Goal: Transaction & Acquisition: Purchase product/service

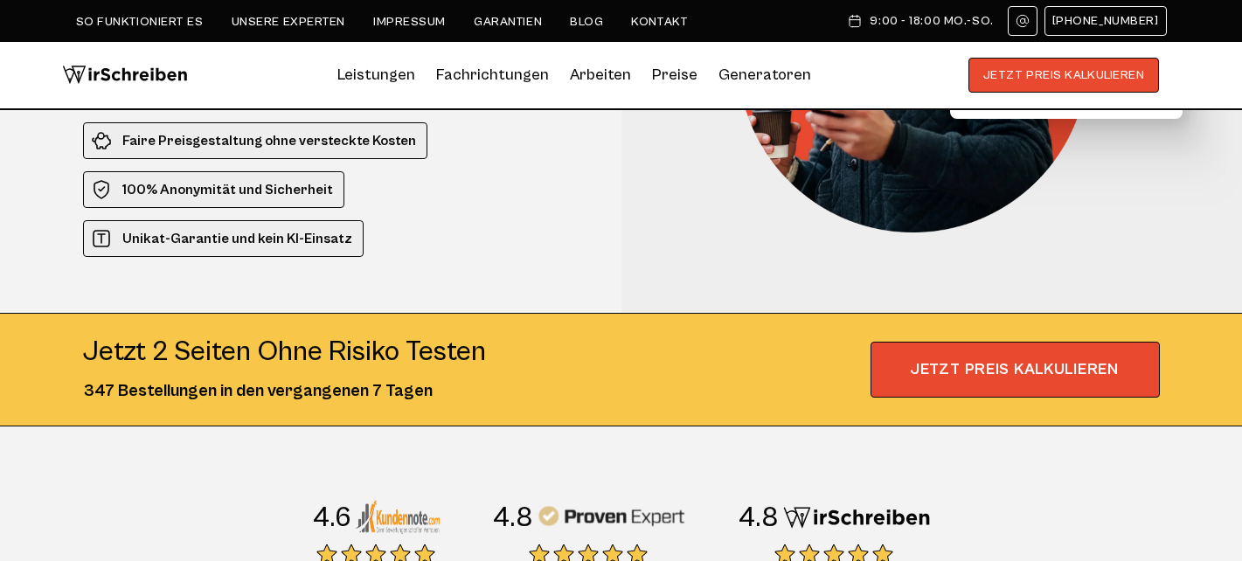
scroll to position [227, 0]
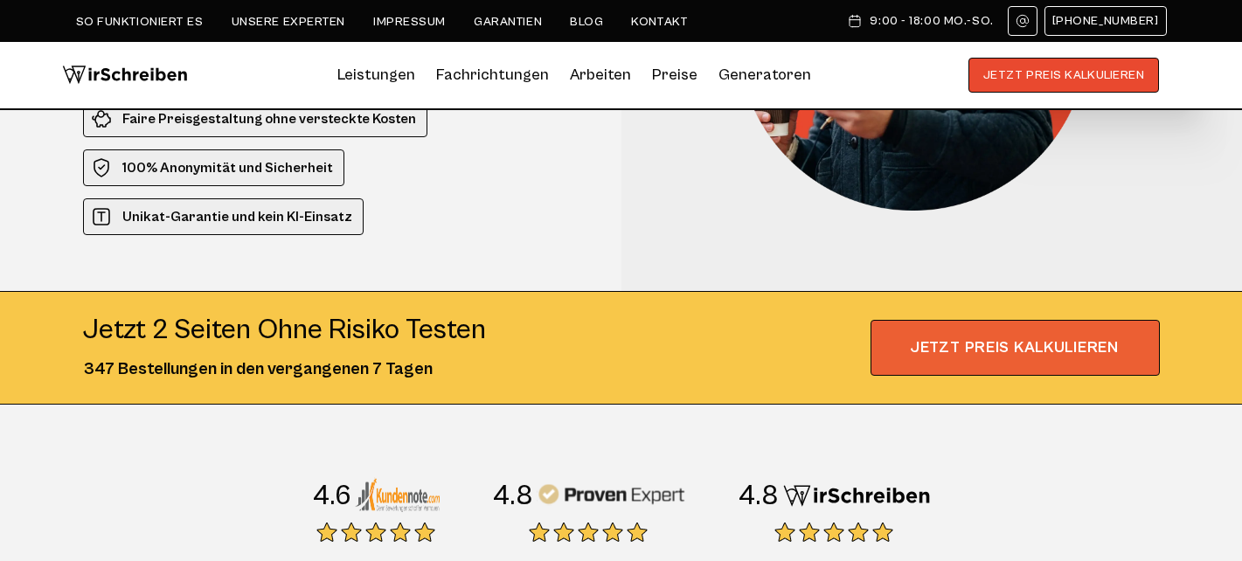
click at [915, 365] on span "JETZT PREIS KALKULIEREN" at bounding box center [1015, 348] width 289 height 56
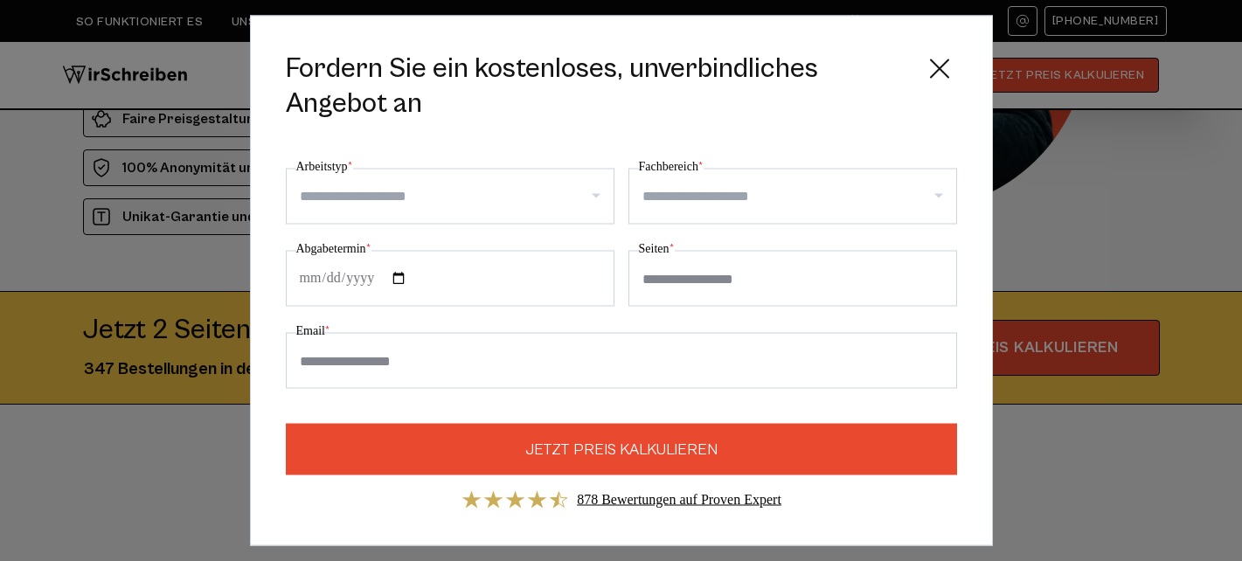
click at [572, 205] on input "Arbeitstyp *" at bounding box center [457, 197] width 314 height 28
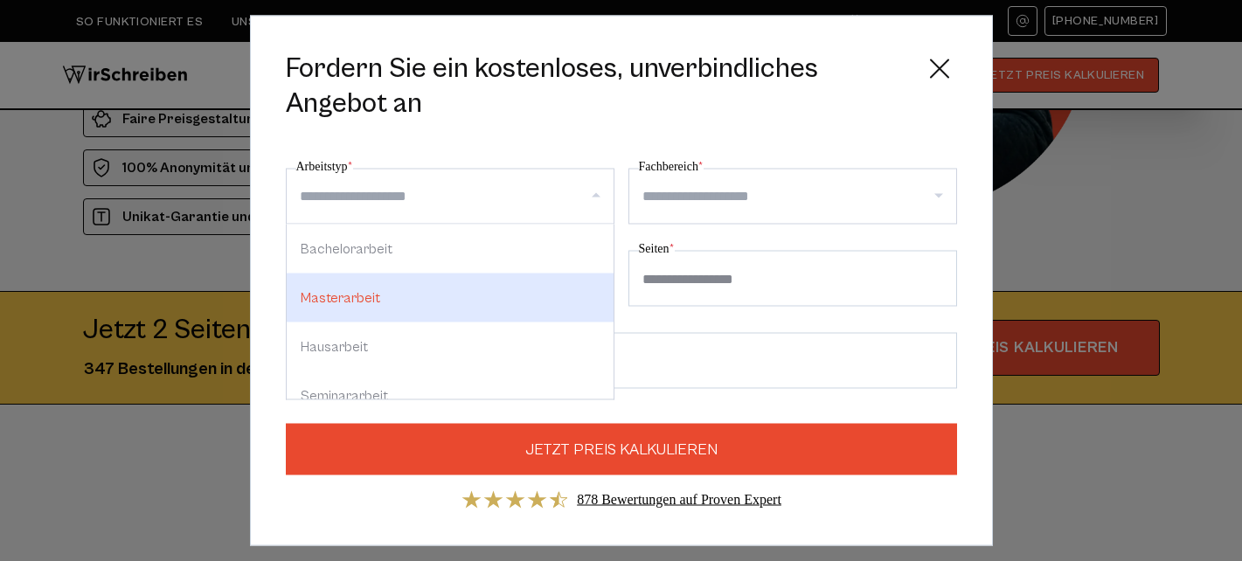
click at [447, 304] on div "Masterarbeit" at bounding box center [450, 298] width 327 height 49
select select "**"
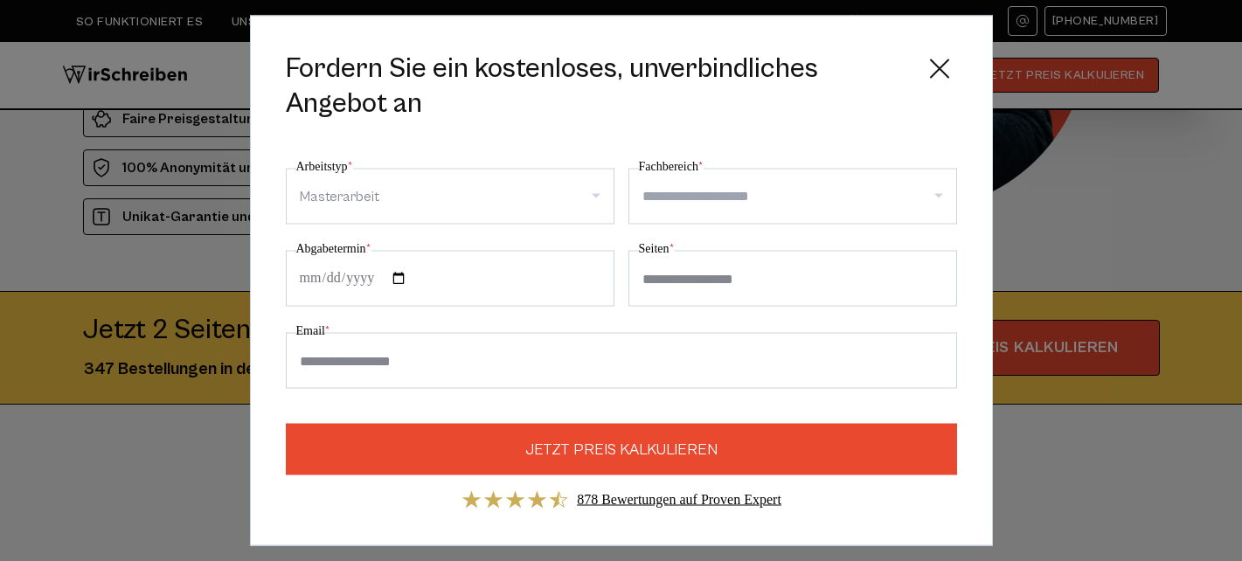
click at [748, 157] on div "**********" at bounding box center [793, 190] width 329 height 68
click at [741, 190] on input "Fachbereich *" at bounding box center [800, 197] width 314 height 28
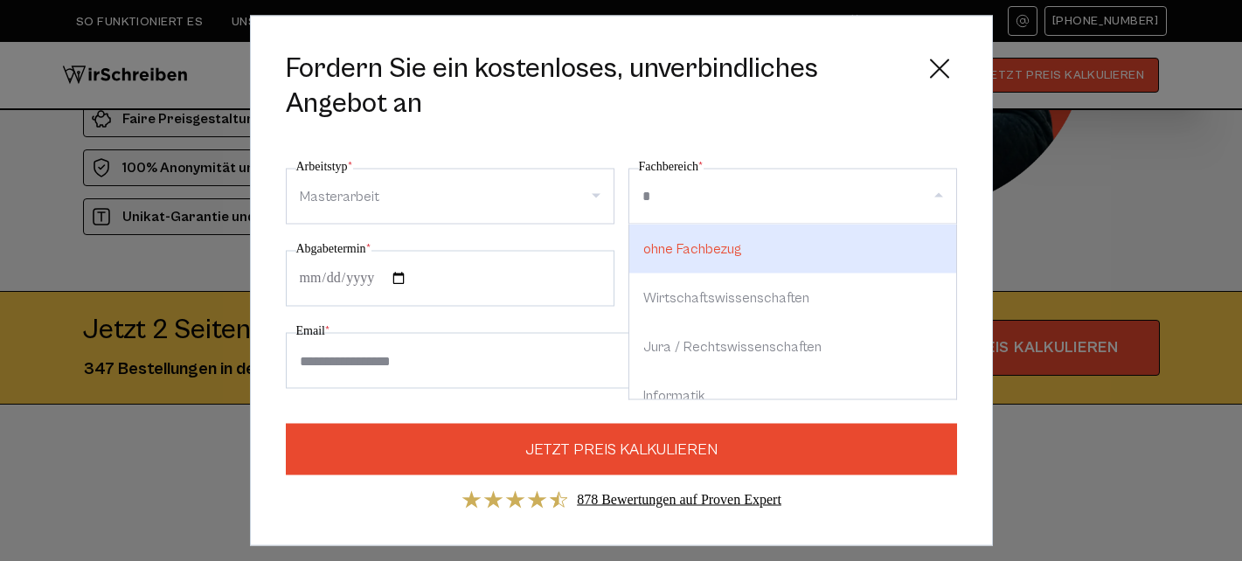
type input "**"
click at [707, 254] on div "Pä dagogik" at bounding box center [792, 249] width 327 height 49
select select "***"
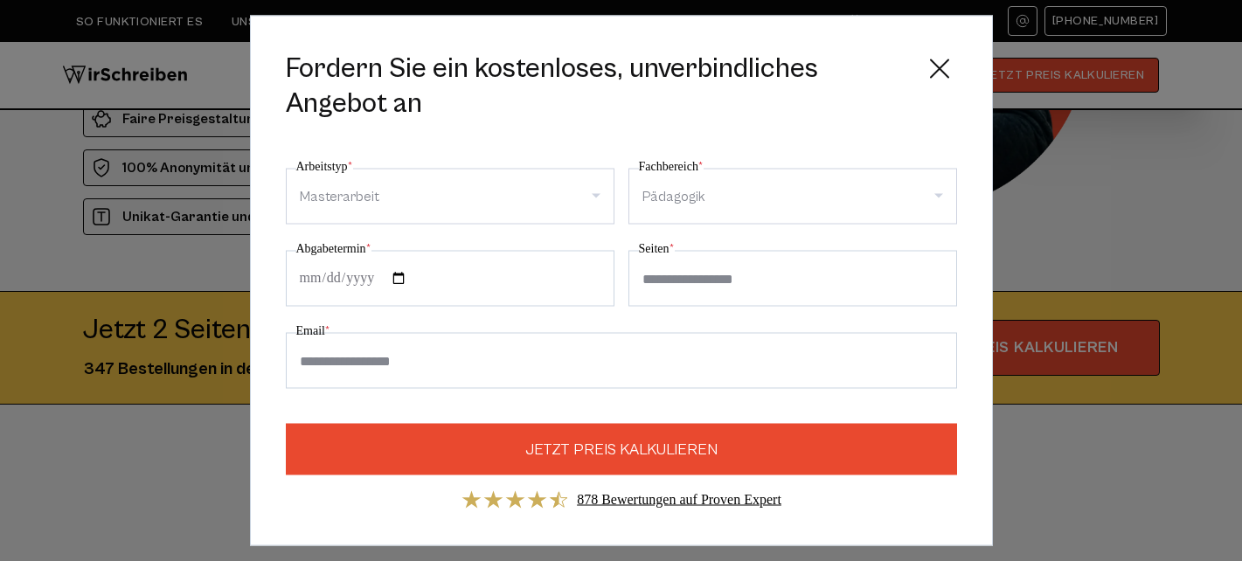
click at [518, 275] on input "Abgabetermin *" at bounding box center [450, 279] width 329 height 56
click at [935, 73] on icon at bounding box center [939, 68] width 17 height 17
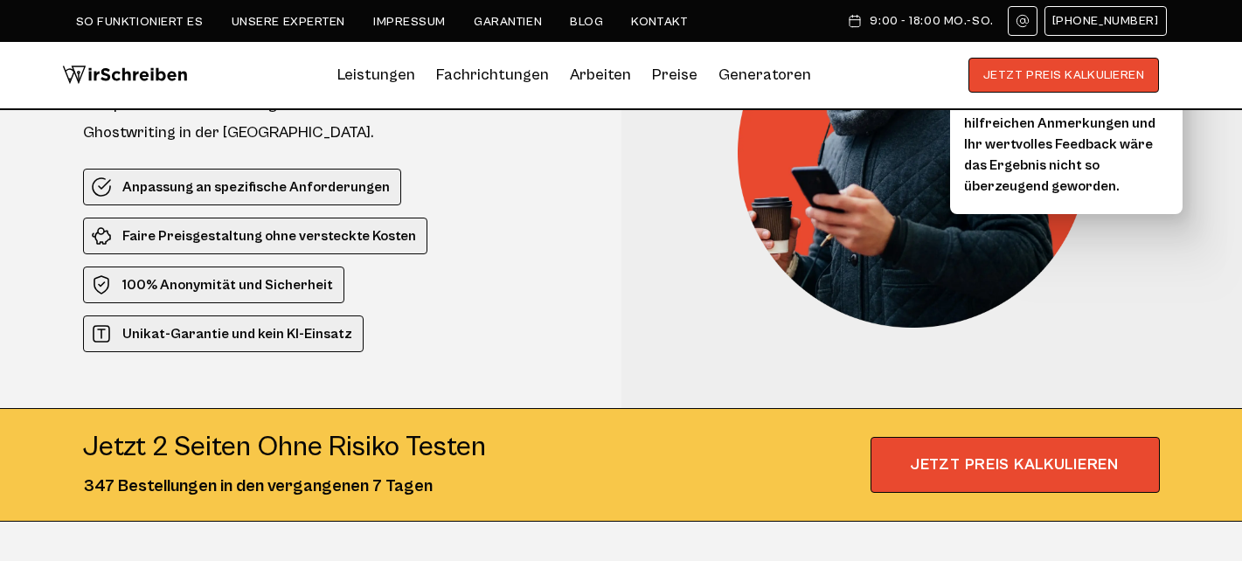
scroll to position [84, 0]
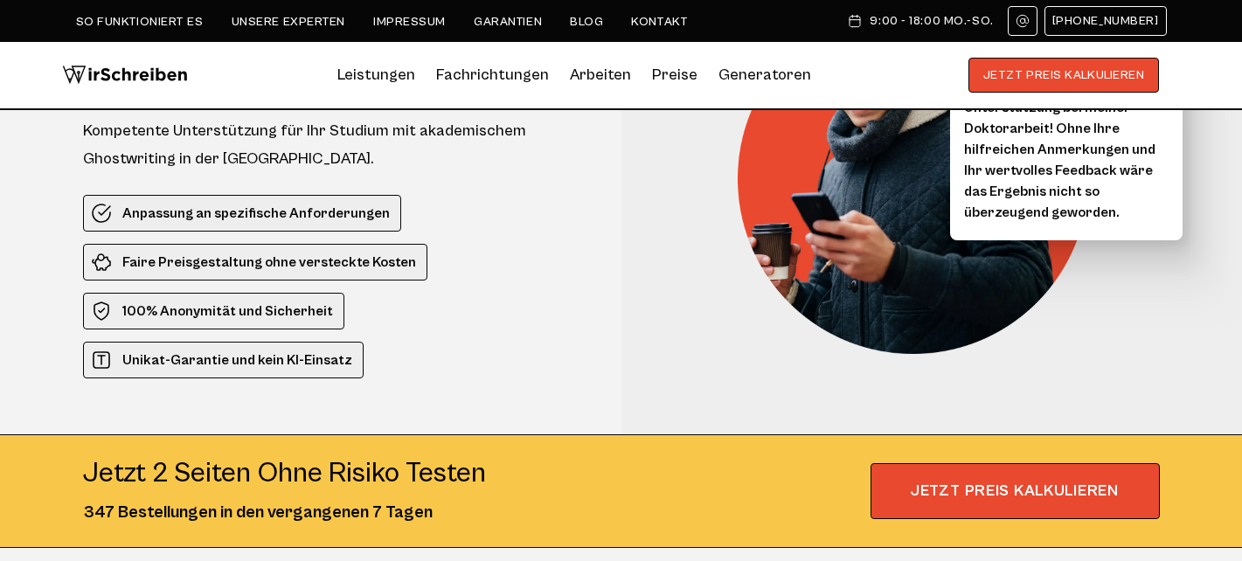
click at [671, 80] on link "Preise" at bounding box center [674, 75] width 45 height 18
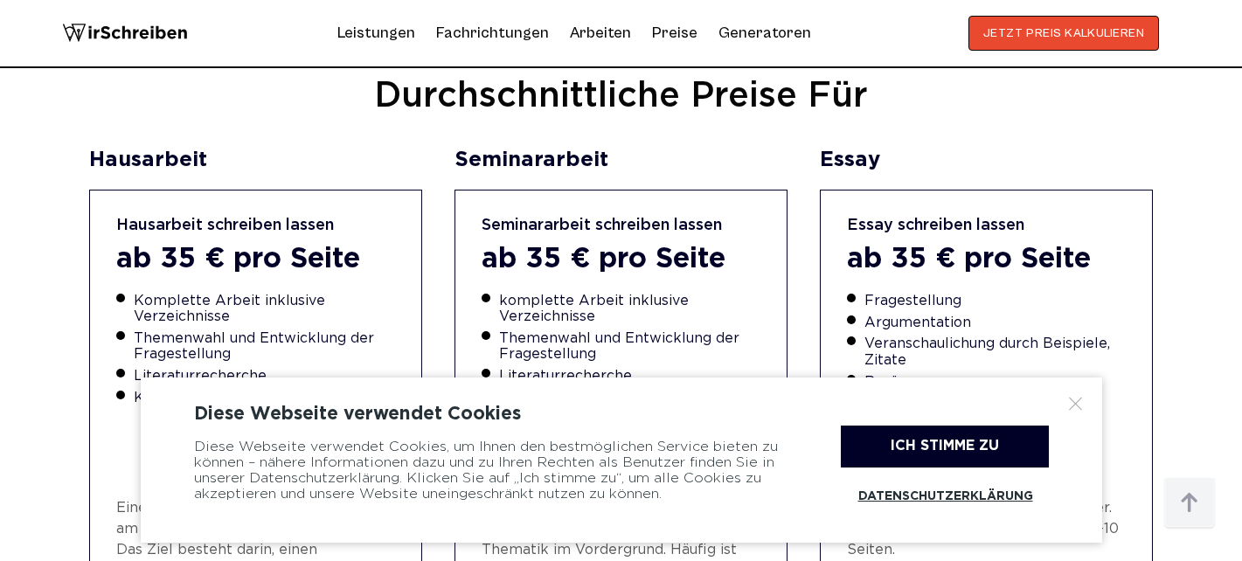
scroll to position [642, 0]
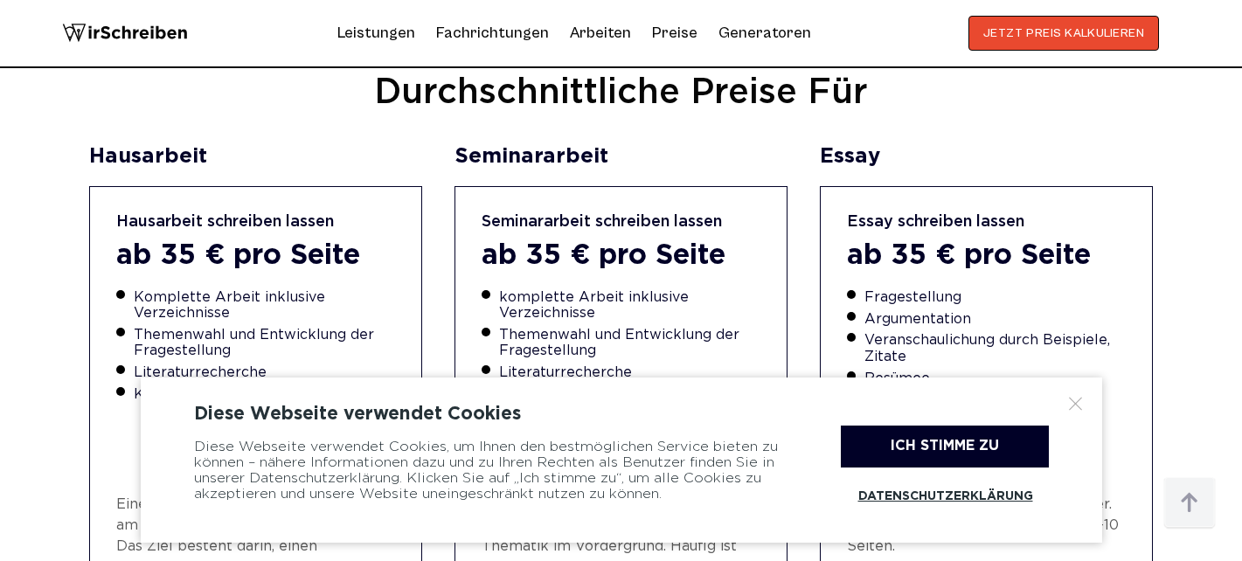
click at [1079, 399] on div at bounding box center [1076, 403] width 17 height 17
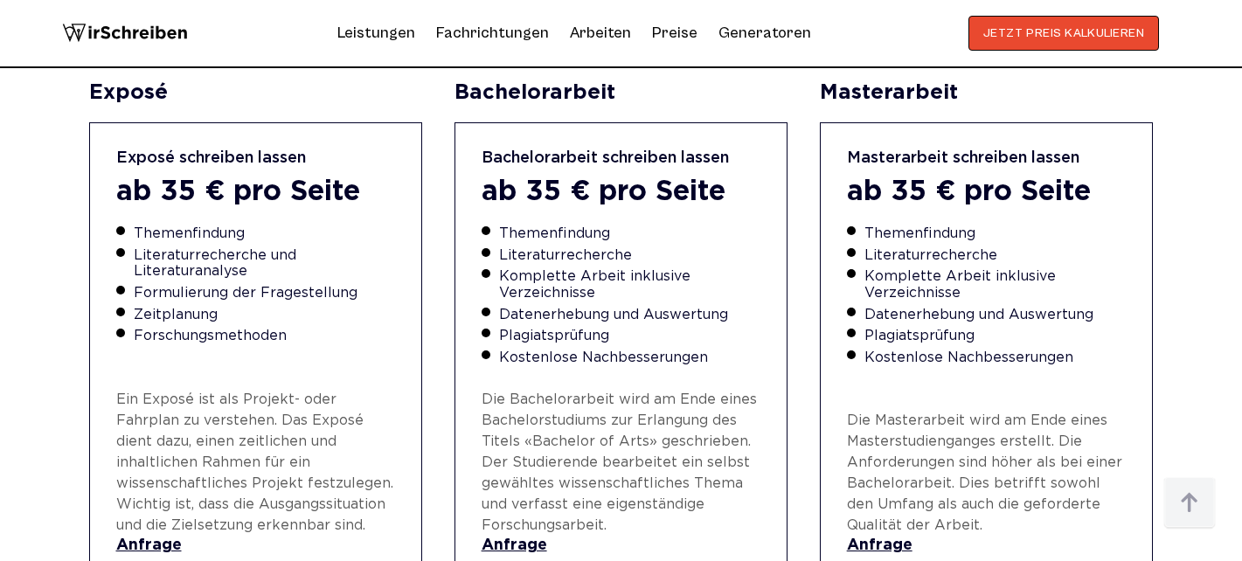
scroll to position [1208, 0]
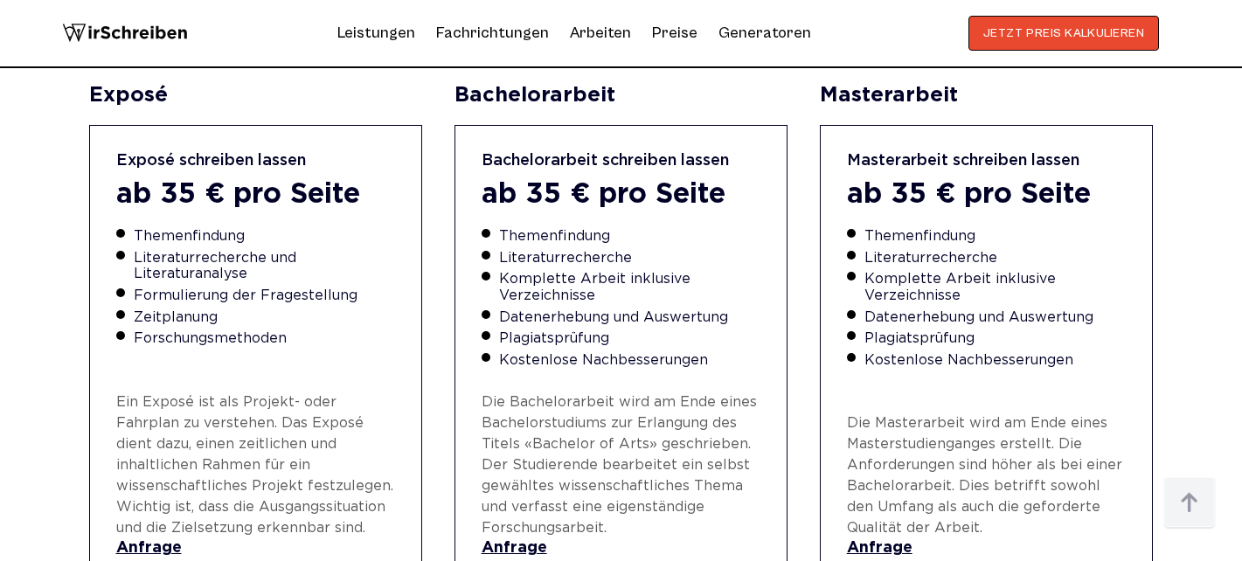
click at [937, 251] on li "Literaturrecherche" at bounding box center [996, 259] width 262 height 16
click at [929, 272] on li "Komplette Arbeit inklusive Verzeichnisse" at bounding box center [996, 288] width 262 height 32
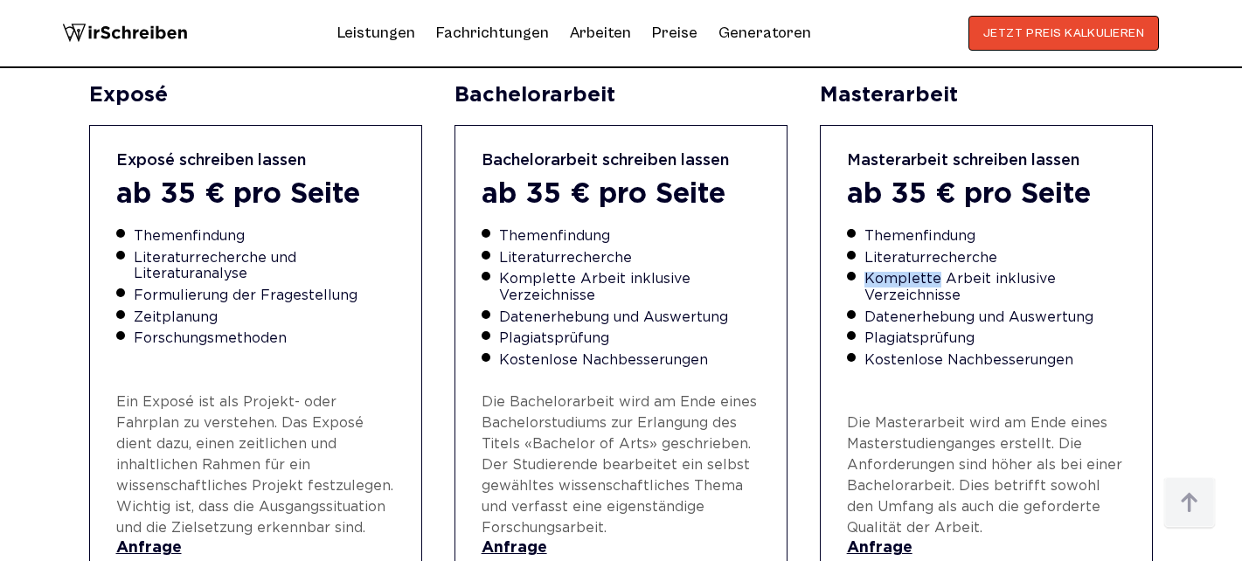
click at [929, 272] on li "Komplette Arbeit inklusive Verzeichnisse" at bounding box center [996, 288] width 262 height 32
click at [914, 310] on li "Datenerhebung und Auswertung" at bounding box center [996, 318] width 262 height 16
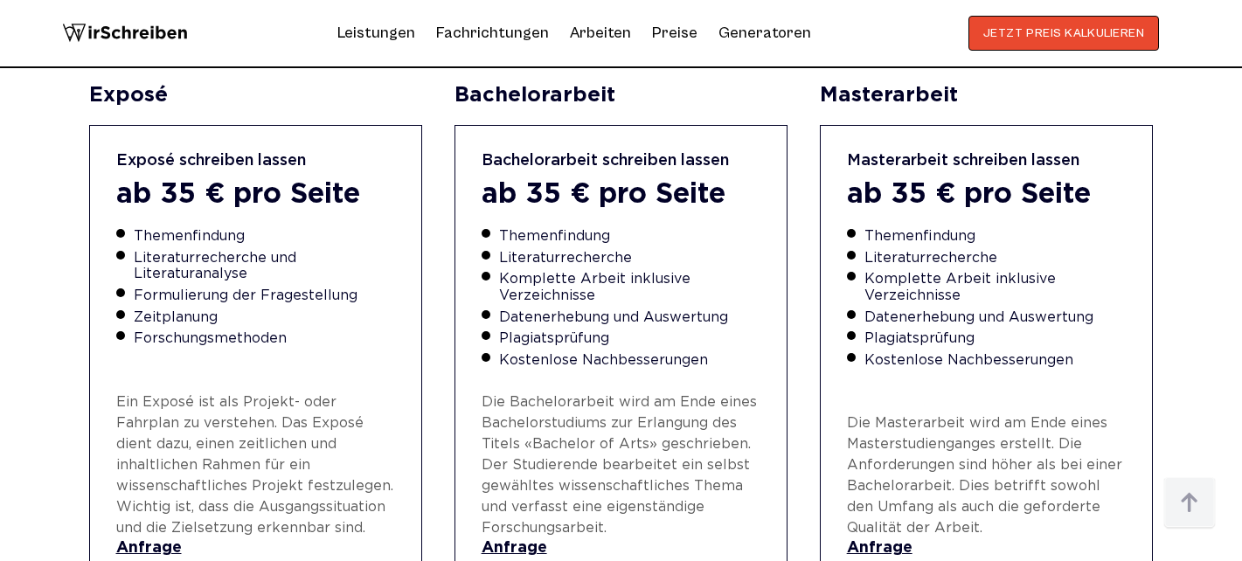
click at [914, 310] on li "Datenerhebung und Auswertung" at bounding box center [996, 318] width 262 height 16
click at [910, 299] on ul "Themenfindung Literaturrecherche Komplette Arbeit inklusive Verzeichnisse Daten…" at bounding box center [987, 312] width 280 height 167
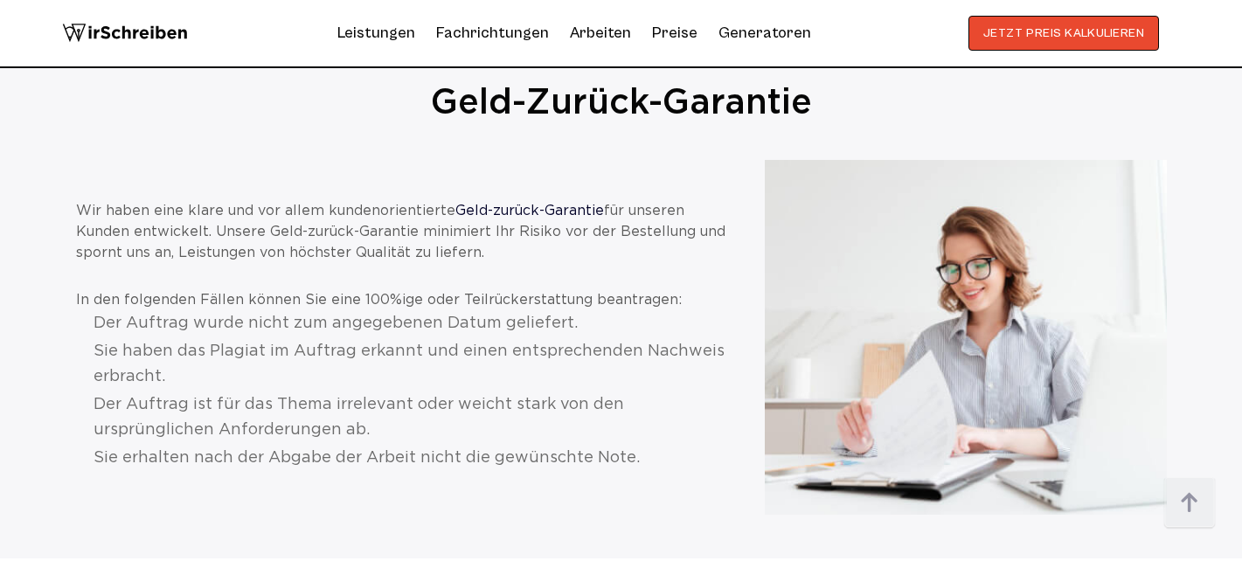
scroll to position [1842, 0]
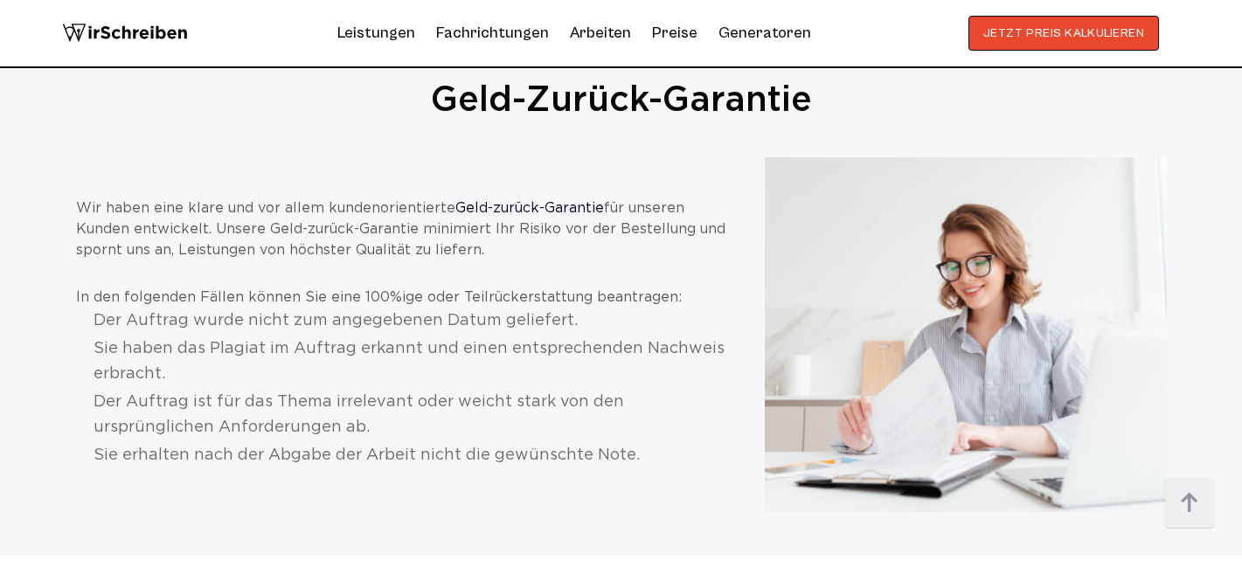
click at [337, 393] on li "Der Auftrag ist für das Thema irrelevant oder weicht stark von den ursprünglich…" at bounding box center [412, 415] width 636 height 51
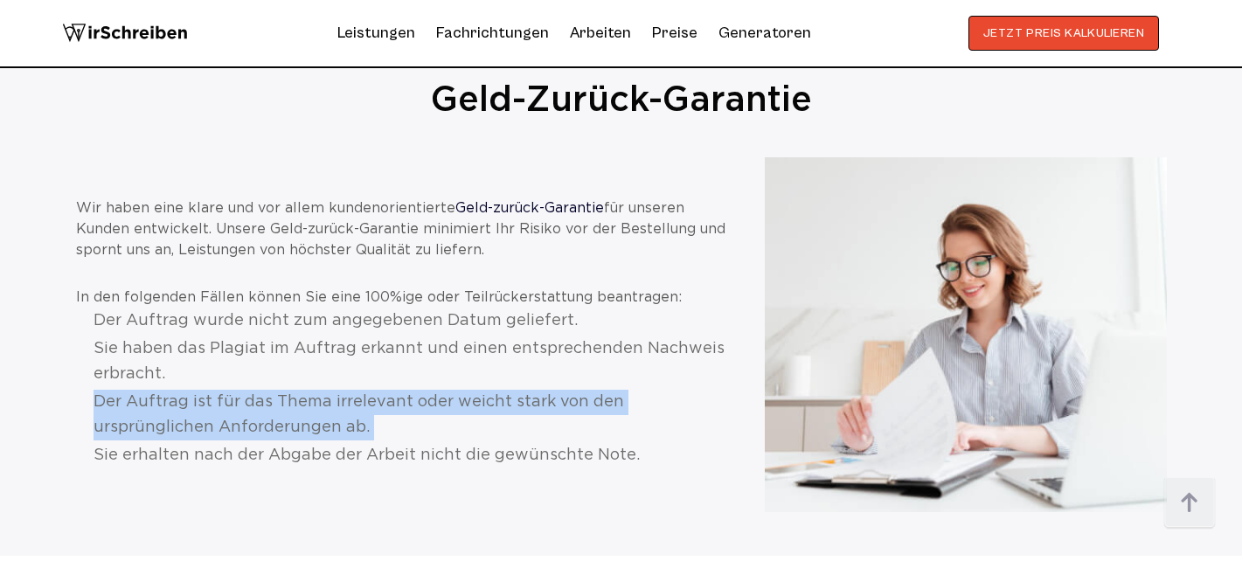
click at [337, 393] on li "Der Auftrag ist für das Thema irrelevant oder weicht stark von den ursprünglich…" at bounding box center [412, 415] width 636 height 51
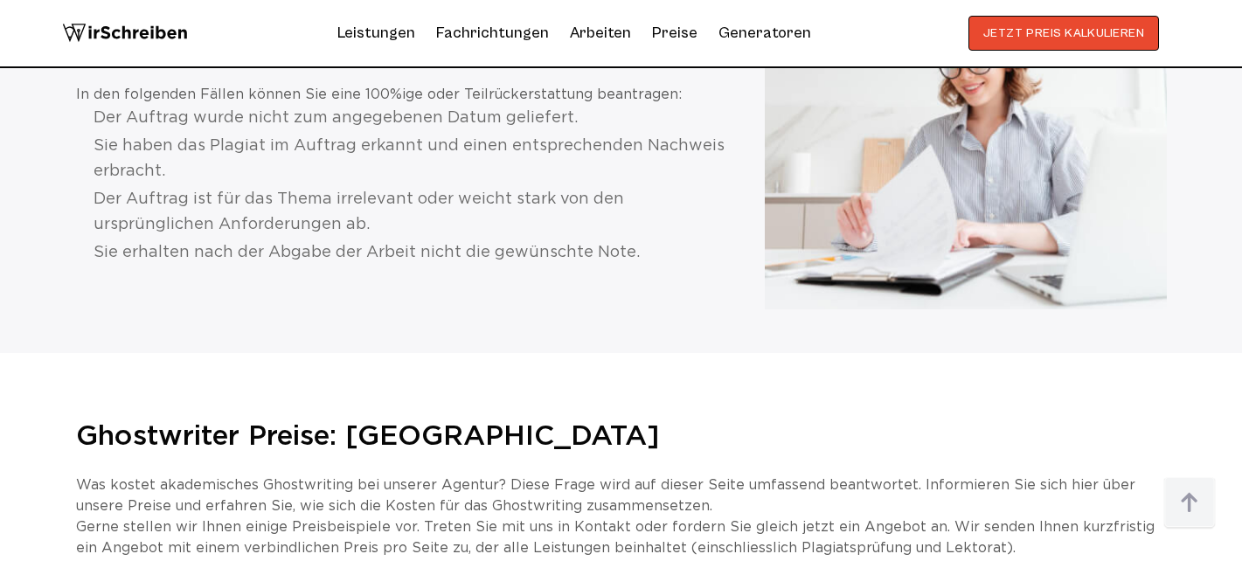
scroll to position [2050, 0]
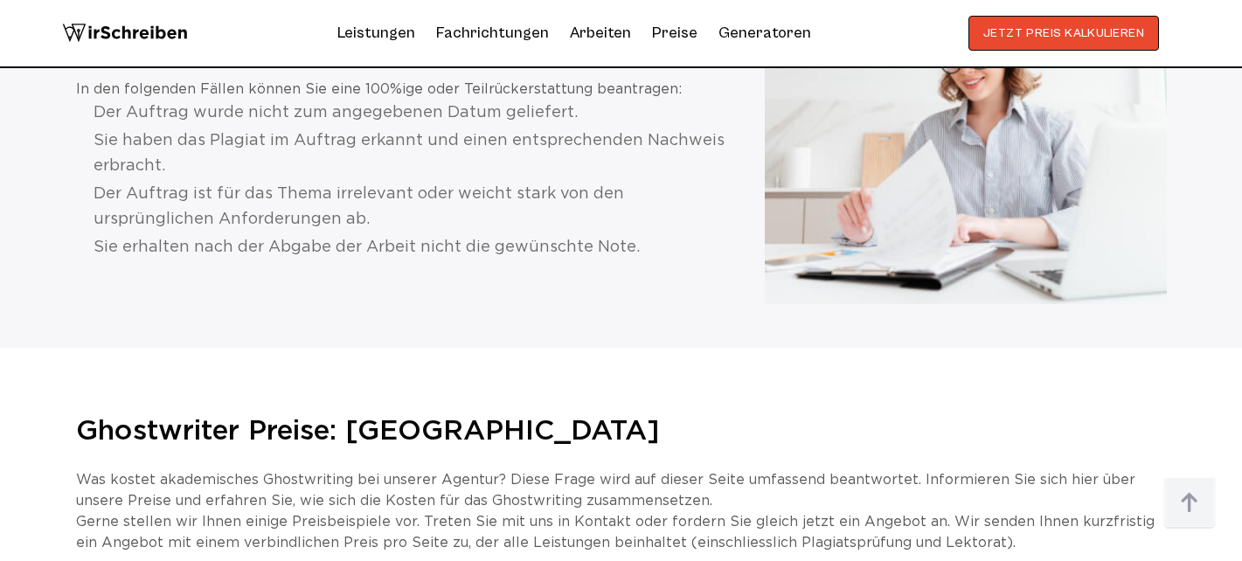
click at [302, 414] on h2 "Ghostwriter Preise: Schweiz" at bounding box center [621, 431] width 1091 height 35
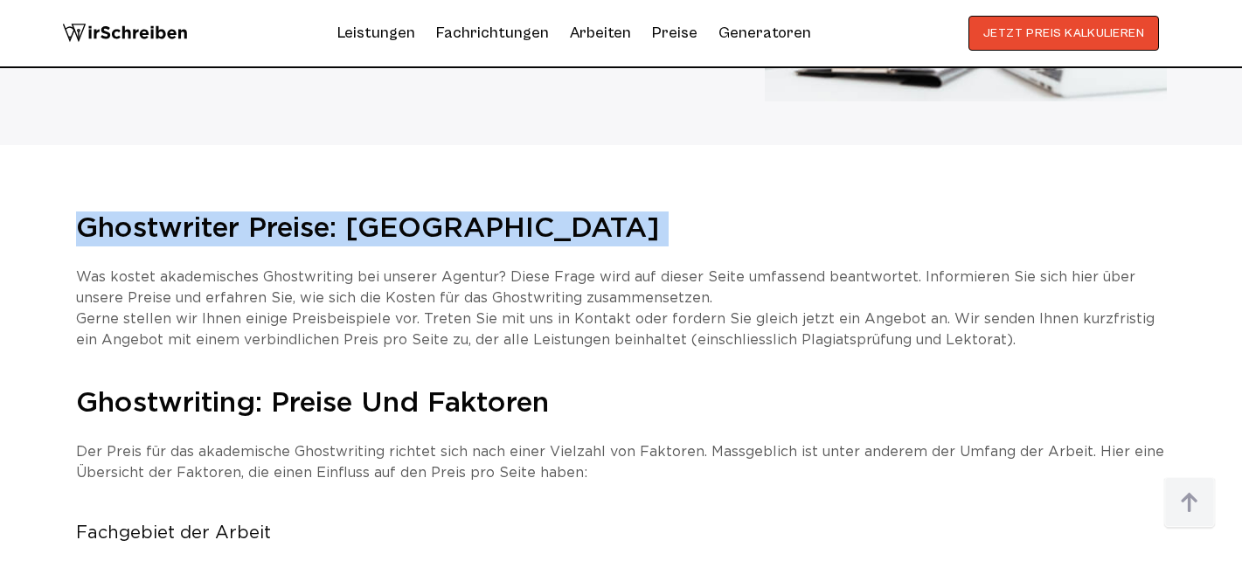
scroll to position [2257, 0]
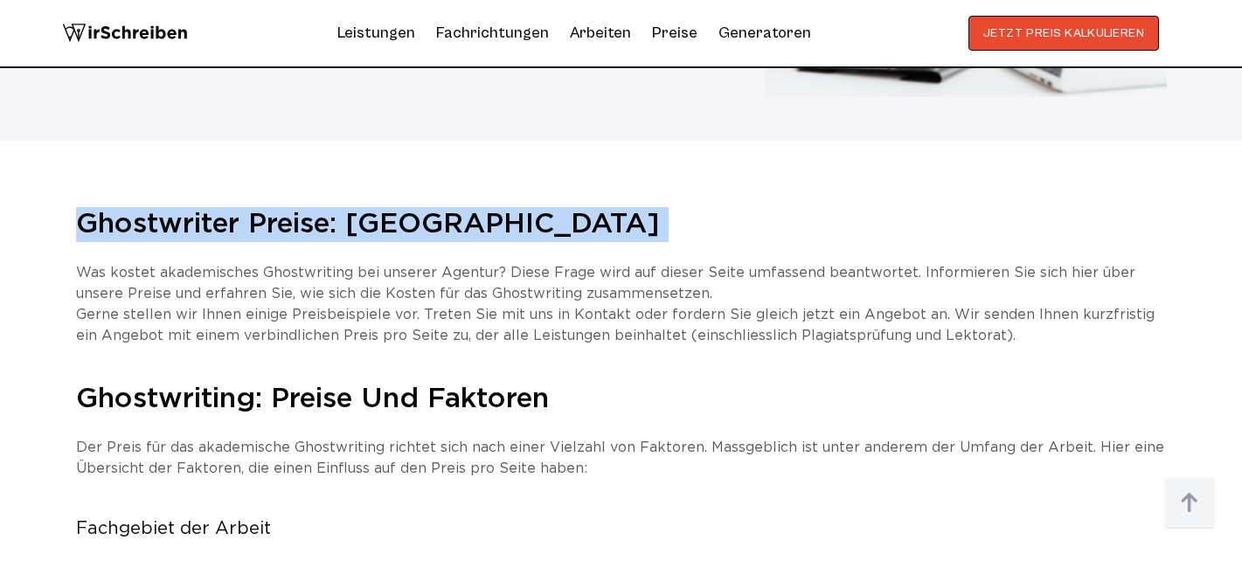
click at [343, 263] on p "Was kostet akademisches Ghostwriting bei unserer Agentur? Diese Frage wird auf …" at bounding box center [621, 305] width 1091 height 84
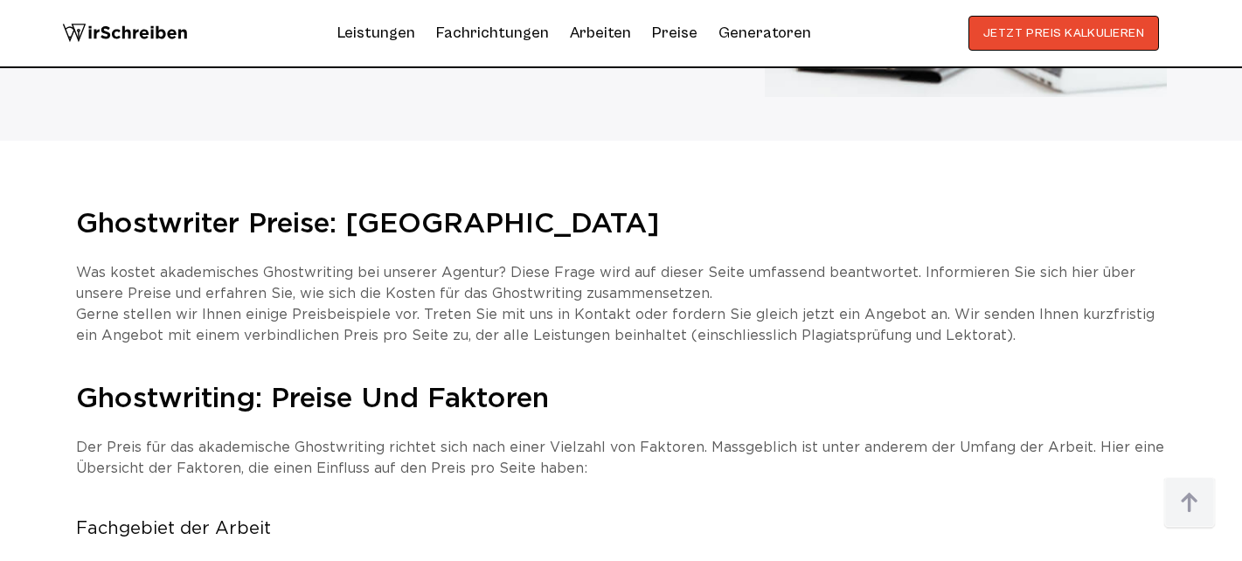
click at [343, 263] on p "Was kostet akademisches Ghostwriting bei unserer Agentur? Diese Frage wird auf …" at bounding box center [621, 305] width 1091 height 84
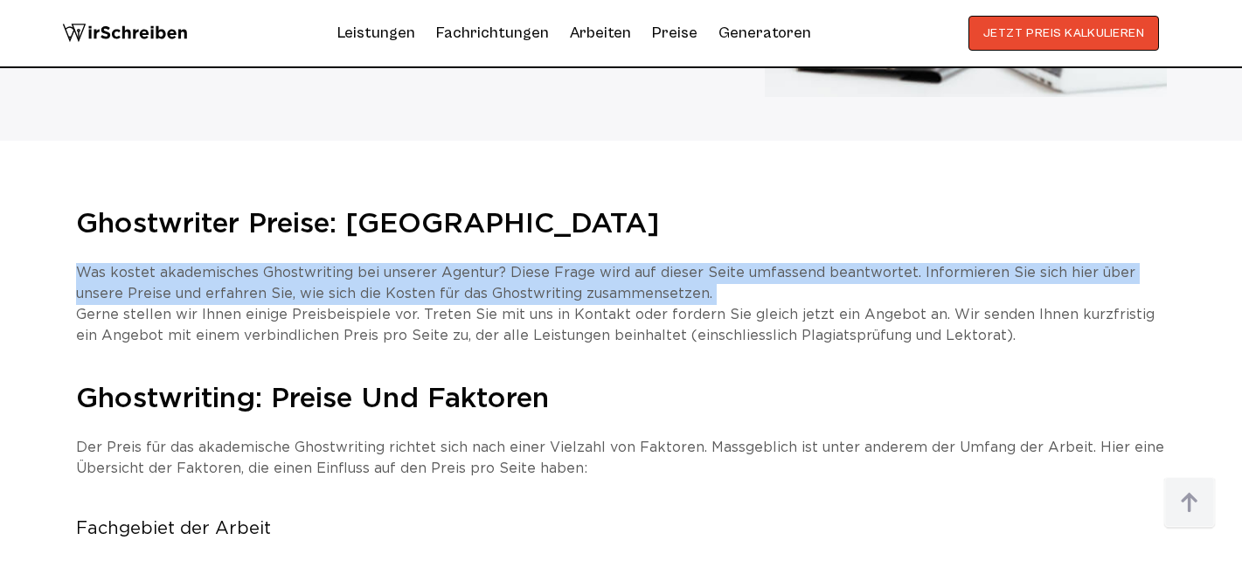
click at [343, 263] on p "Was kostet akademisches Ghostwriting bei unserer Agentur? Diese Frage wird auf …" at bounding box center [621, 305] width 1091 height 84
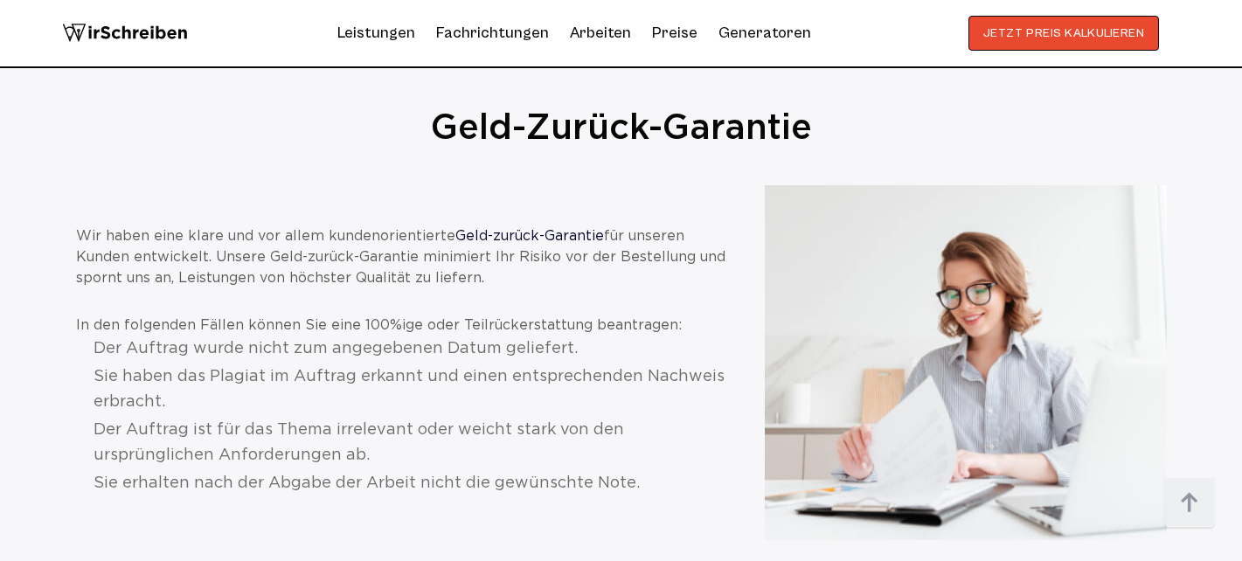
scroll to position [1064, 0]
